Goal: Navigation & Orientation: Go to known website

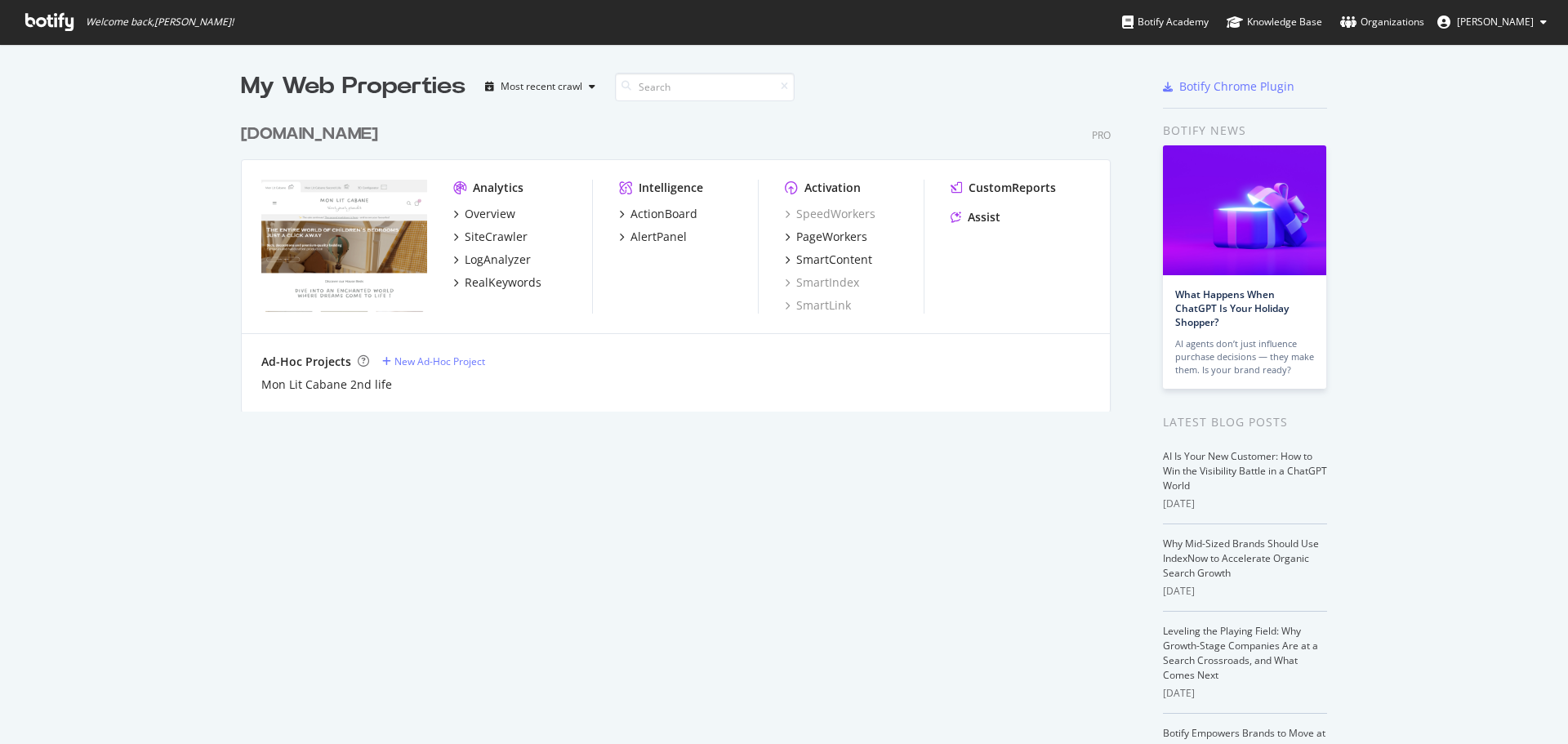
scroll to position [732, 1543]
click at [377, 132] on div "[DOMAIN_NAME]" at bounding box center [310, 135] width 137 height 24
